Goal: Task Accomplishment & Management: Manage account settings

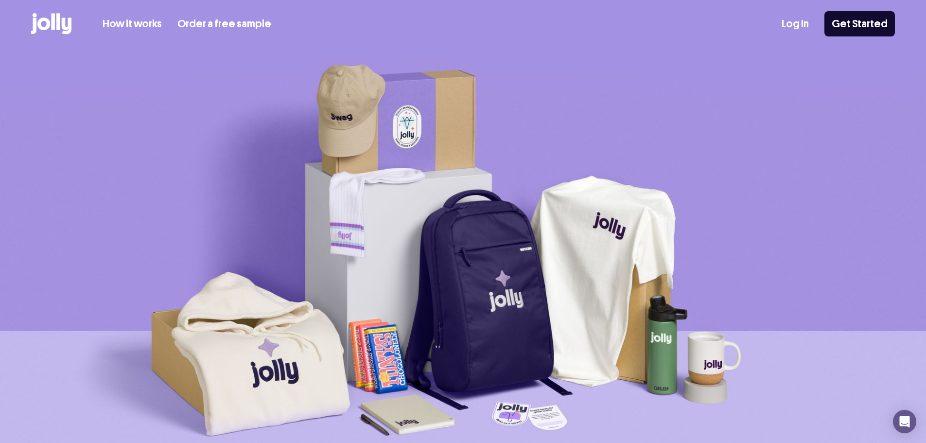
click at [806, 17] on link "Log In" at bounding box center [795, 24] width 27 height 16
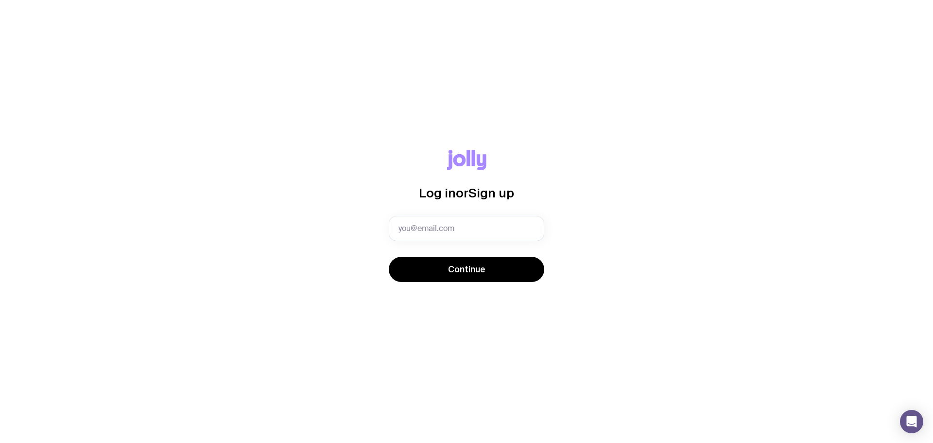
type input "[EMAIL_ADDRESS][DOMAIN_NAME]"
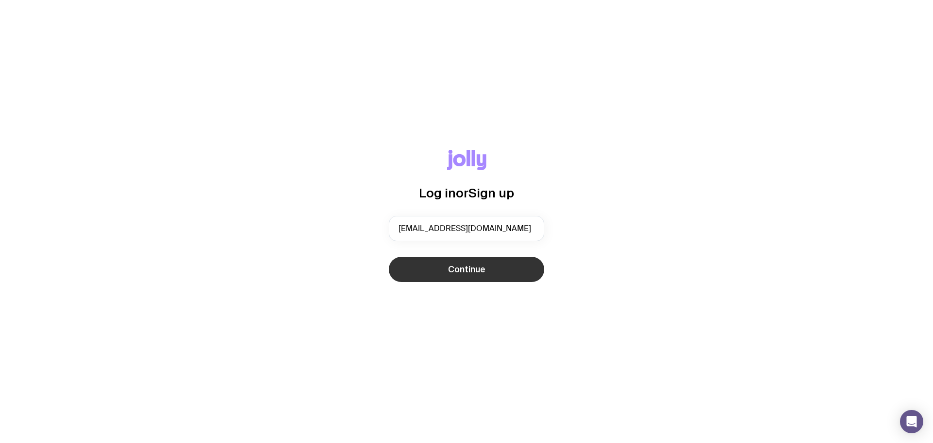
click at [472, 267] on span "Continue" at bounding box center [466, 270] width 37 height 12
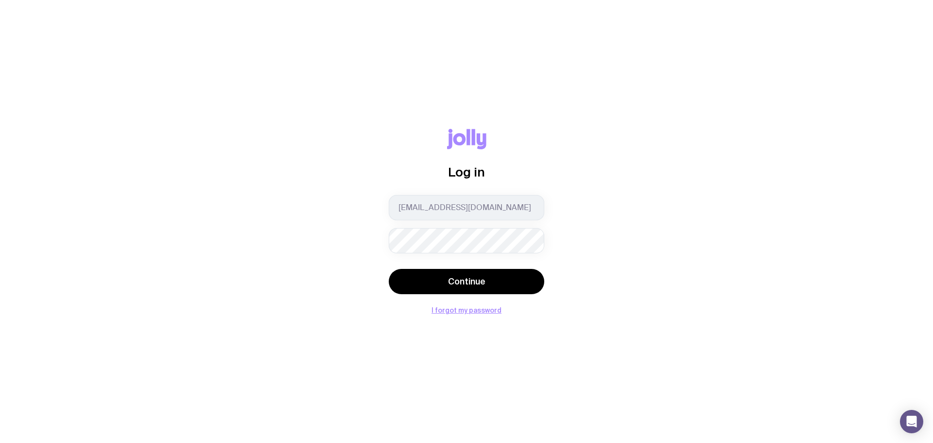
click at [389, 269] on button "Continue" at bounding box center [467, 281] width 156 height 25
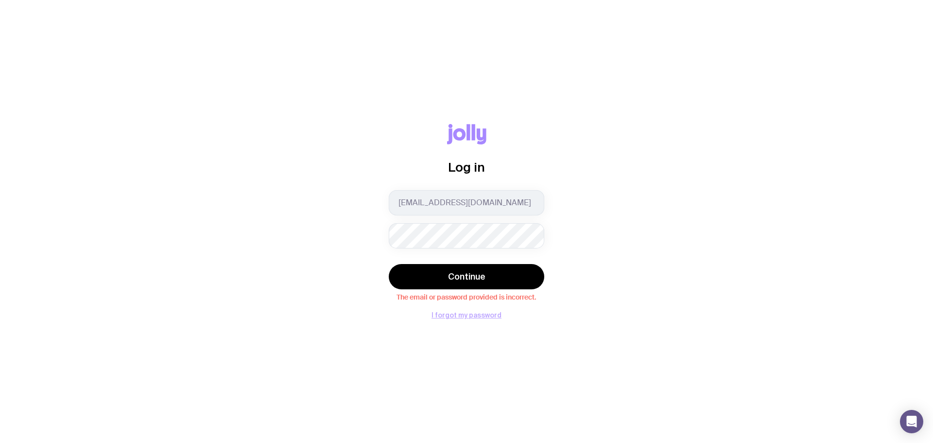
click at [461, 316] on button "I forgot my password" at bounding box center [467, 315] width 70 height 8
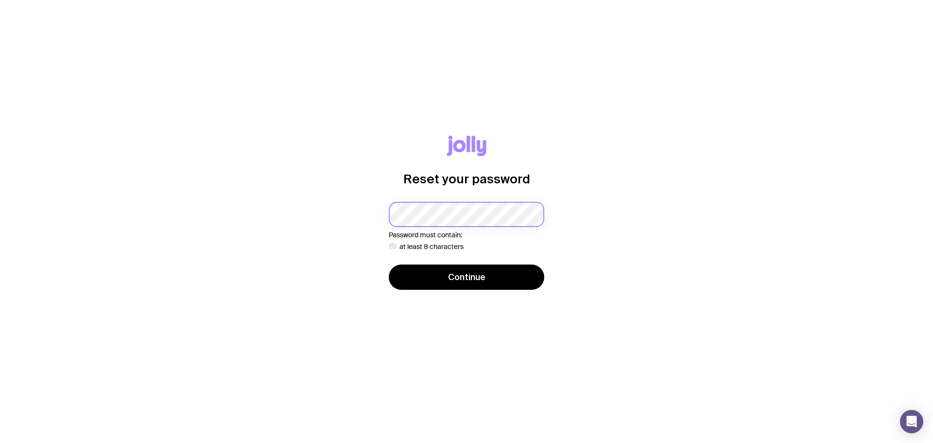
click at [507, 228] on div "Password must contain: at least 8 characters an uppercase letter a lowercase le…" at bounding box center [467, 226] width 156 height 48
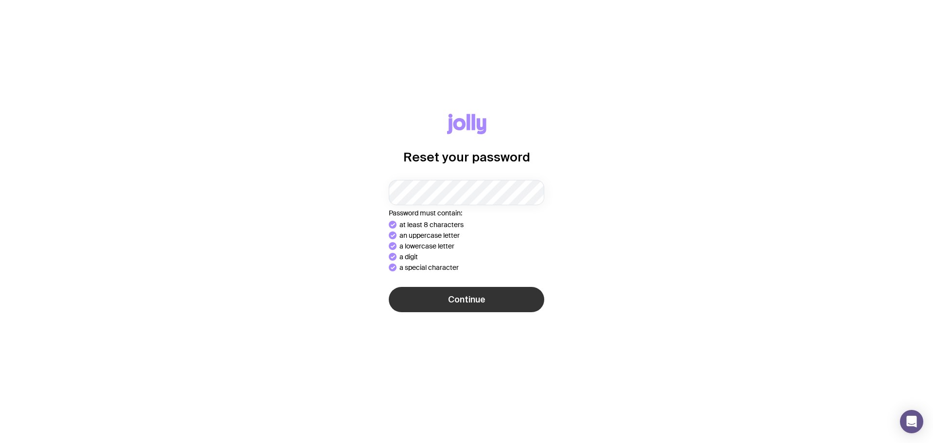
click at [484, 290] on button "Continue" at bounding box center [467, 299] width 156 height 25
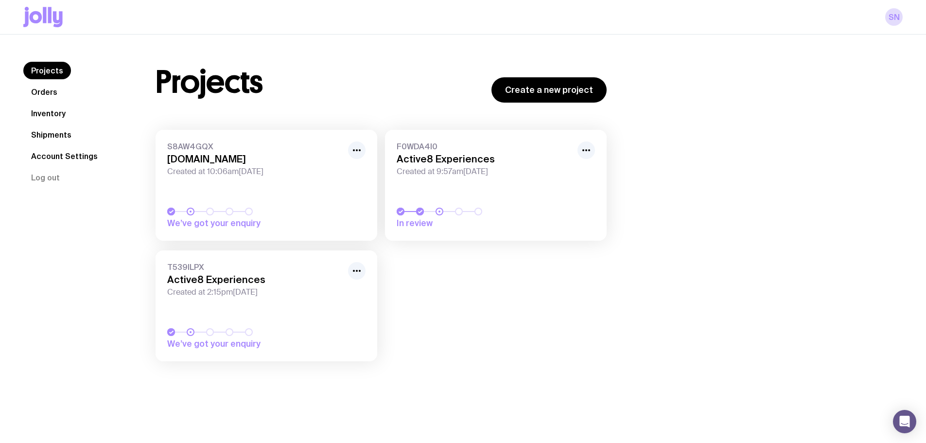
click at [57, 116] on link "Inventory" at bounding box center [48, 114] width 50 height 18
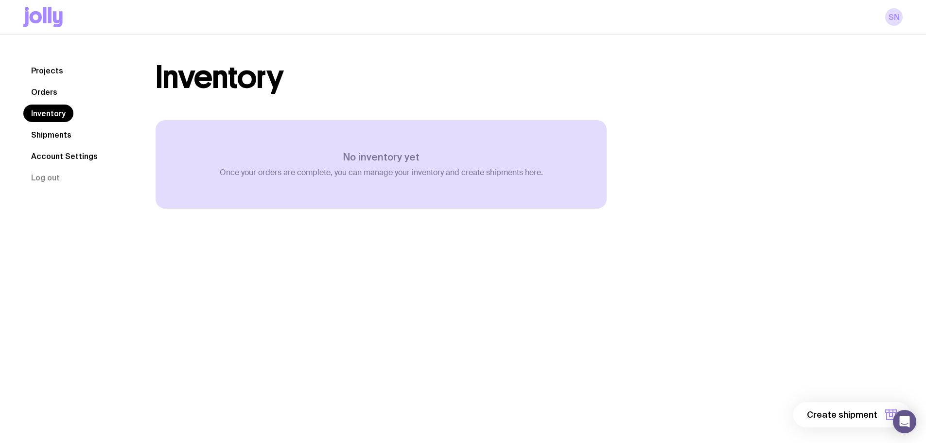
click at [50, 69] on link "Projects" at bounding box center [47, 71] width 48 height 18
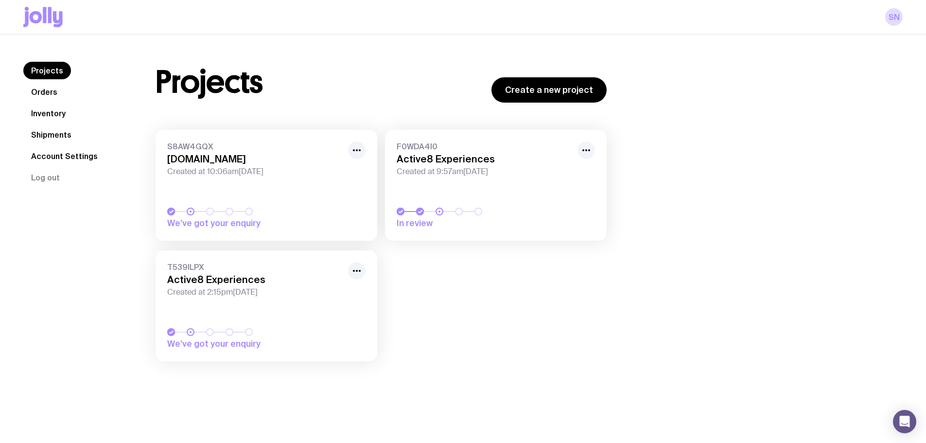
click at [299, 163] on h3 "activ8experiences.com.au" at bounding box center [254, 159] width 175 height 12
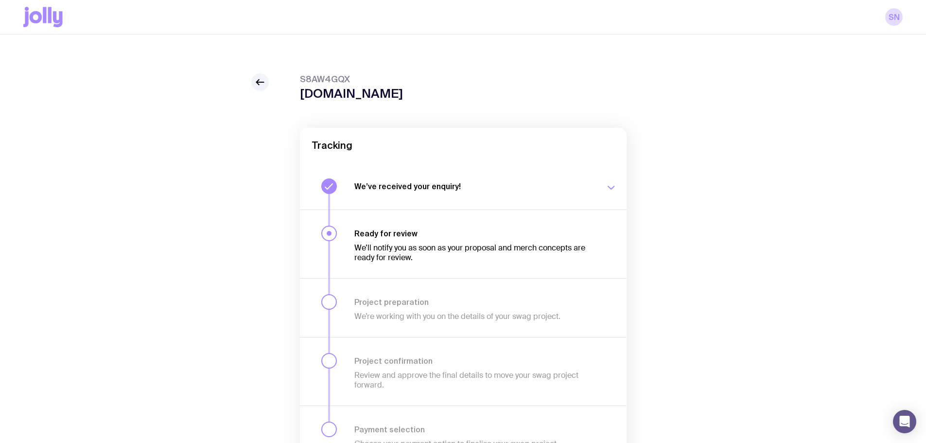
click at [35, 15] on icon at bounding box center [42, 17] width 39 height 20
